Goal: Task Accomplishment & Management: Complete application form

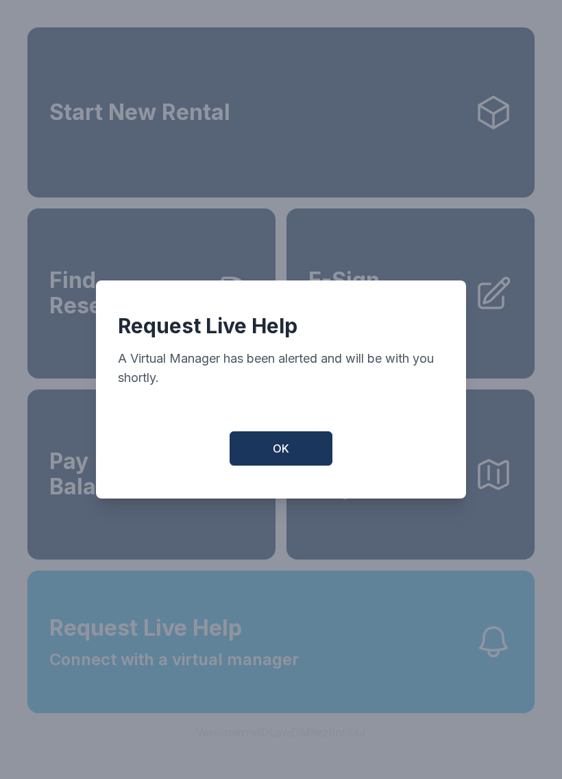
click at [278, 444] on button "OK" at bounding box center [281, 448] width 103 height 34
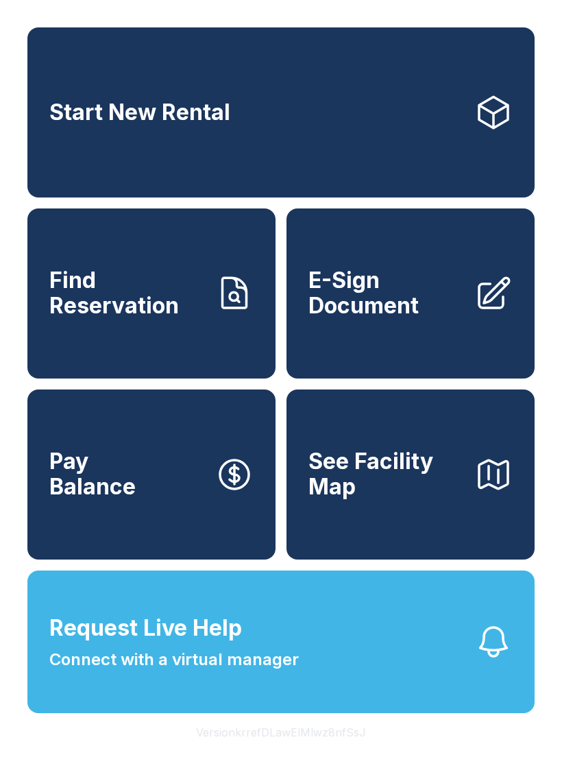
click at [320, 656] on button "Request Live Help Connect with a virtual manager" at bounding box center [280, 641] width 507 height 143
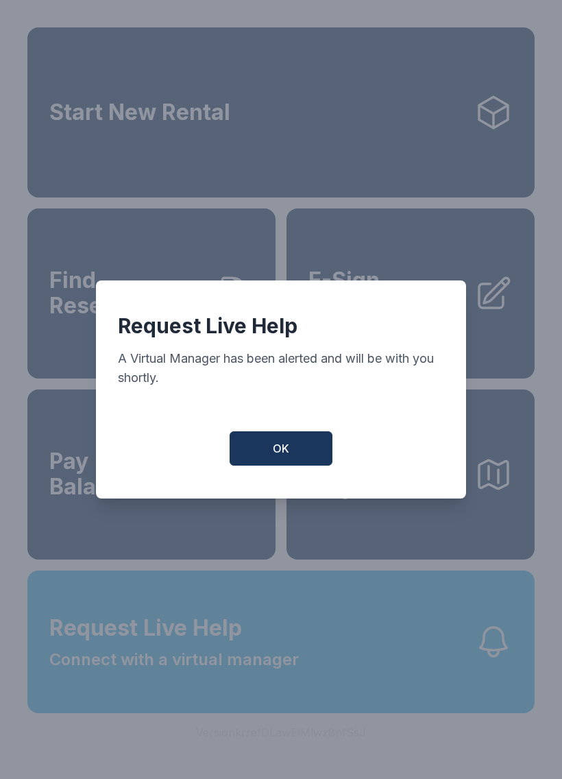
click at [284, 465] on button "OK" at bounding box center [281, 448] width 103 height 34
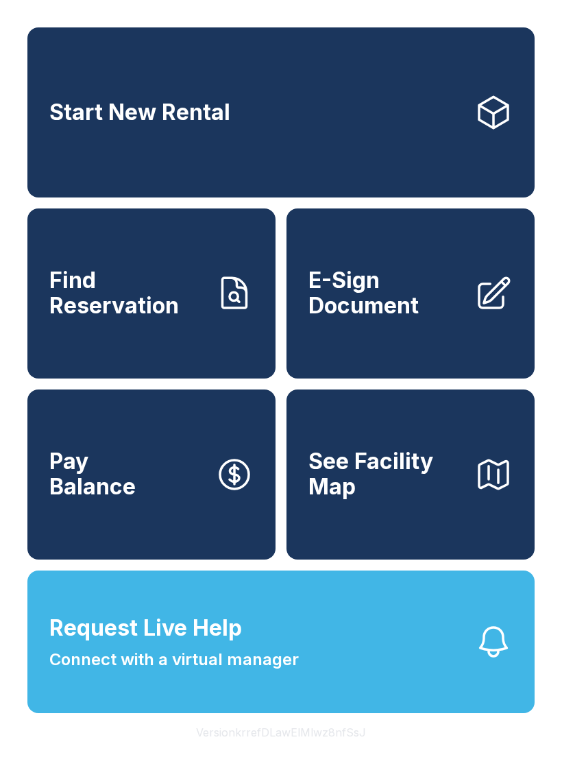
click at [169, 318] on span "Find Reservation" at bounding box center [126, 293] width 155 height 50
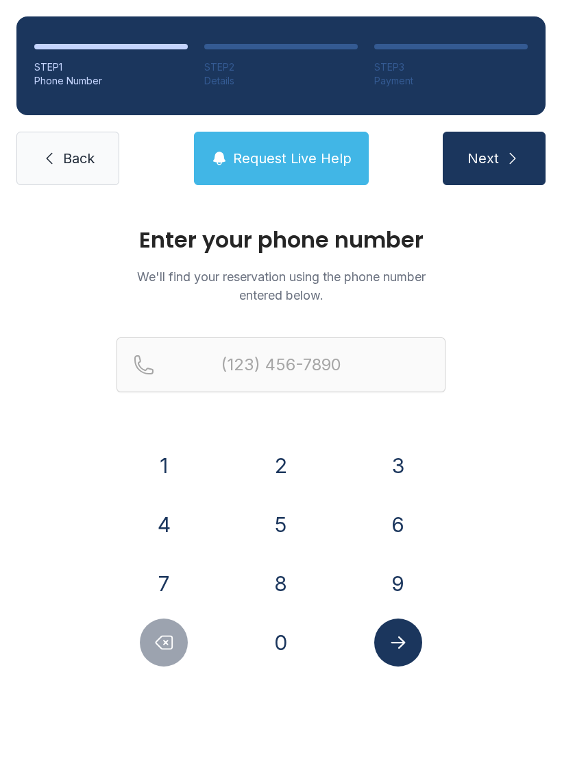
click at [291, 466] on button "2" at bounding box center [281, 465] width 48 height 48
click at [389, 448] on button "3" at bounding box center [398, 465] width 48 height 48
click at [415, 583] on button "9" at bounding box center [398, 583] width 48 height 48
click at [392, 474] on button "3" at bounding box center [398, 465] width 48 height 48
click at [171, 566] on button "7" at bounding box center [164, 583] width 48 height 48
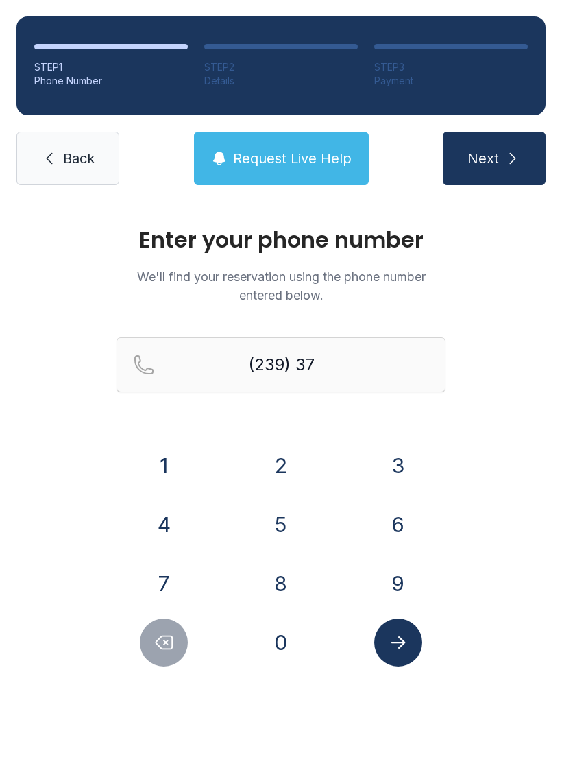
click at [156, 524] on button "4" at bounding box center [164, 524] width 48 height 48
click at [175, 588] on button "7" at bounding box center [164, 583] width 48 height 48
click at [275, 642] on button "0" at bounding box center [281, 642] width 48 height 48
click at [282, 581] on button "8" at bounding box center [281, 583] width 48 height 48
click at [274, 464] on button "2" at bounding box center [281, 465] width 48 height 48
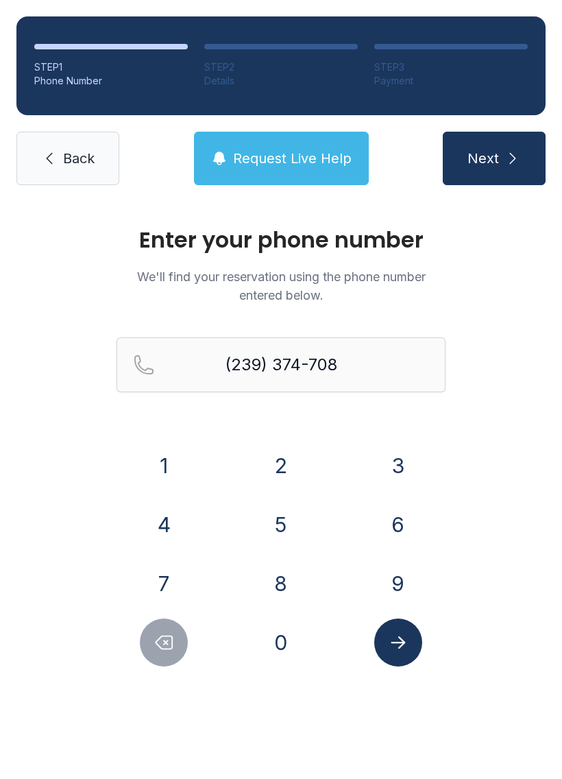
type input "[PHONE_NUMBER]"
click at [408, 649] on icon "Submit lookup form" at bounding box center [398, 642] width 21 height 21
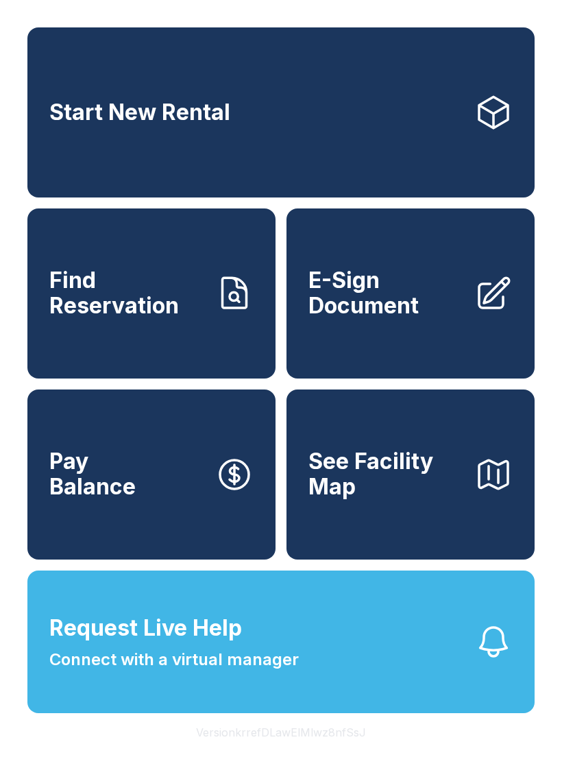
click at [173, 304] on span "Find Reservation" at bounding box center [126, 293] width 155 height 50
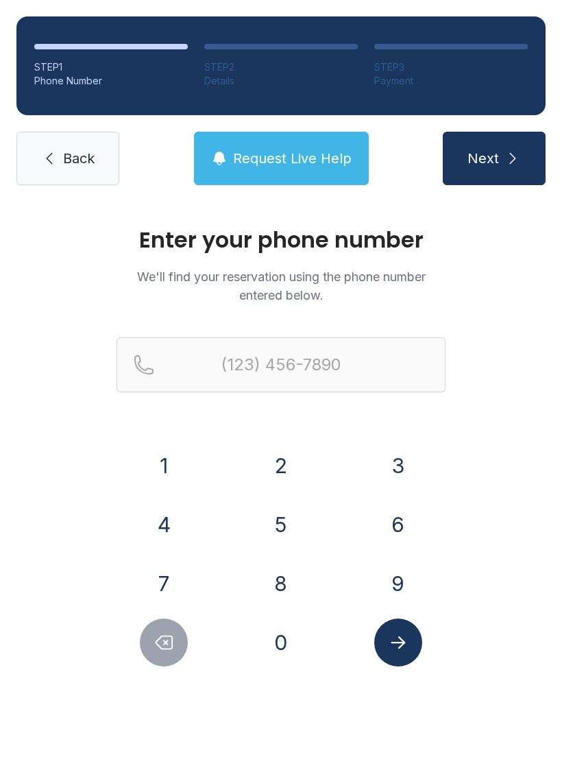
click at [79, 149] on span "Back" at bounding box center [79, 158] width 32 height 19
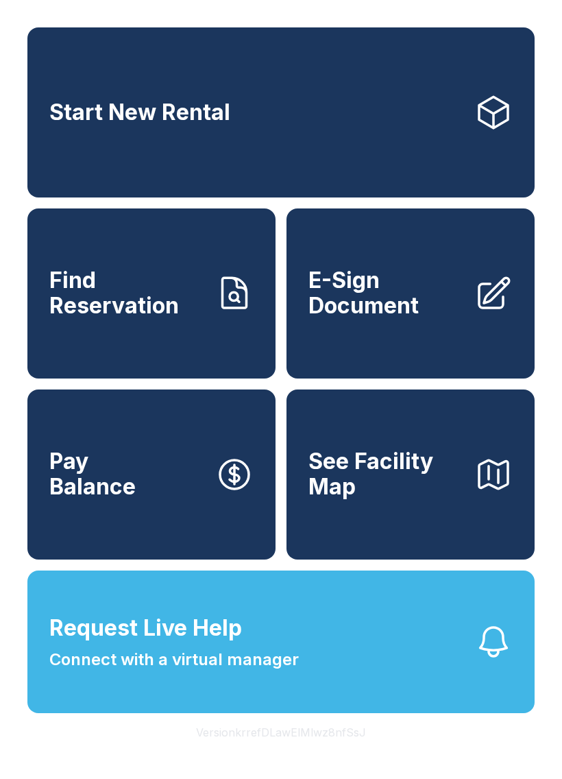
click at [396, 318] on span "E-Sign Document" at bounding box center [385, 293] width 155 height 50
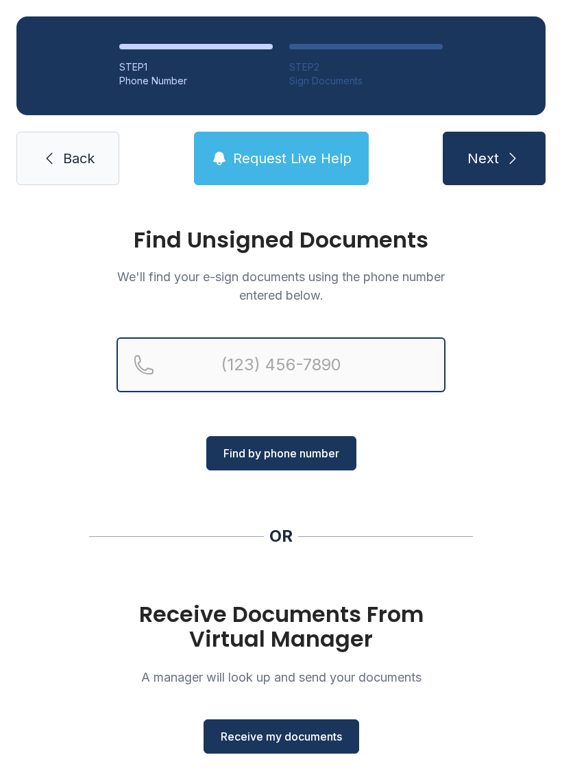
click at [209, 365] on input "Reservation phone number" at bounding box center [281, 364] width 329 height 55
type input "[PHONE_NUMBER]"
click at [494, 158] on button "Next" at bounding box center [494, 158] width 103 height 53
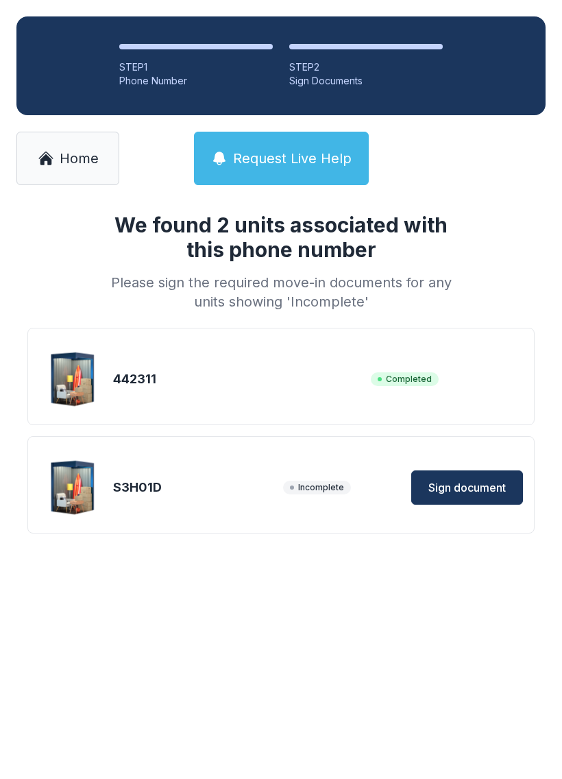
click at [468, 483] on span "Sign document" at bounding box center [466, 487] width 77 height 16
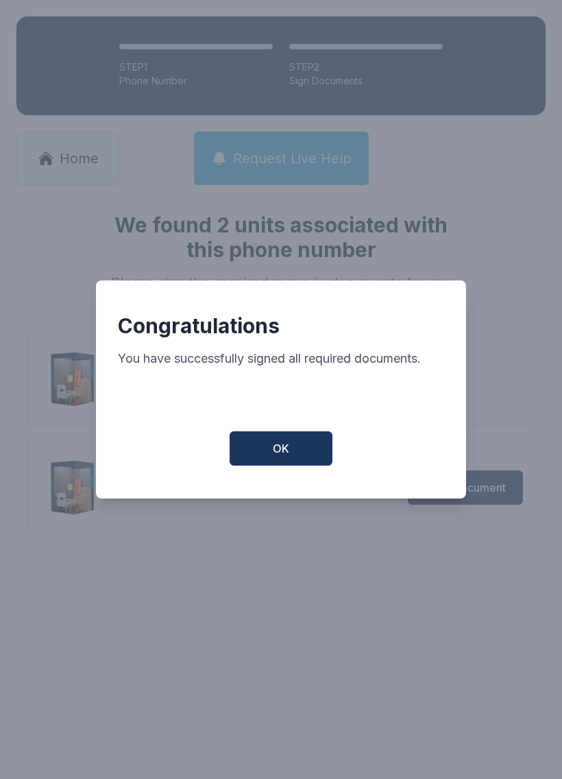
click at [291, 462] on button "OK" at bounding box center [281, 448] width 103 height 34
